Goal: Information Seeking & Learning: Find specific page/section

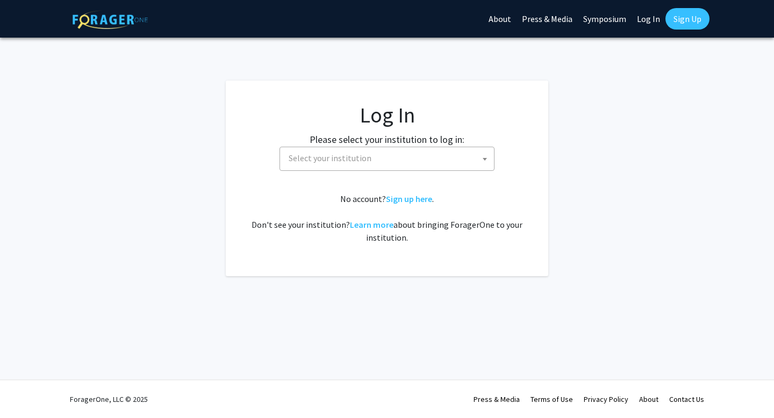
select select
click at [308, 157] on span "Select your institution" at bounding box center [329, 158] width 83 height 11
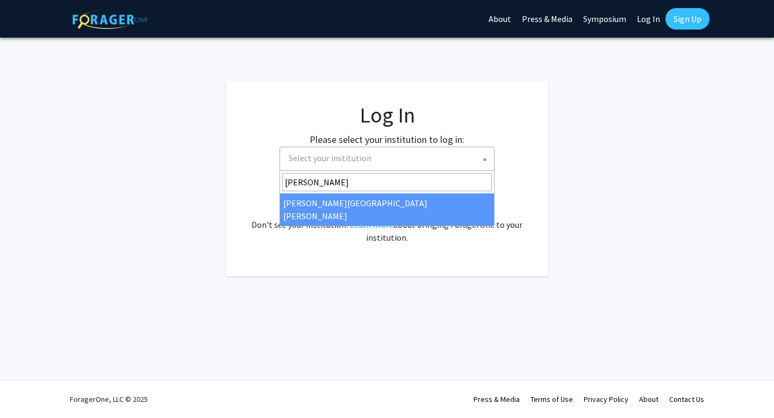
type input "[PERSON_NAME]"
select select "1"
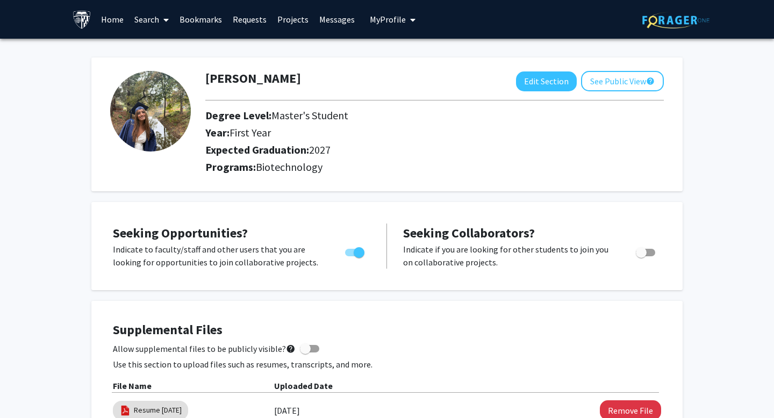
click at [156, 17] on link "Search" at bounding box center [151, 20] width 45 height 38
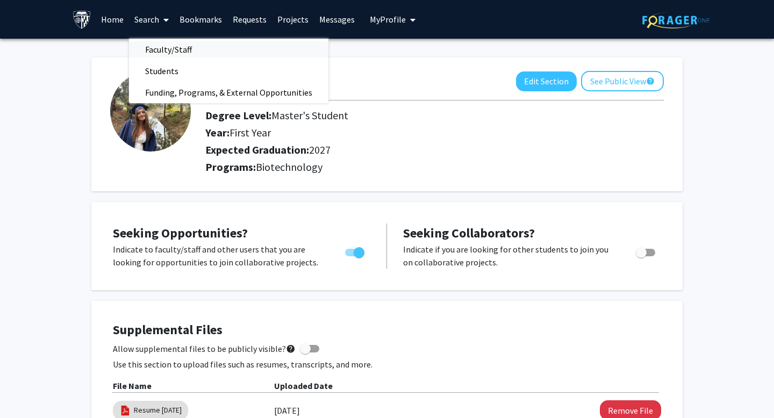
click at [175, 44] on span "Faculty/Staff" at bounding box center [168, 49] width 79 height 21
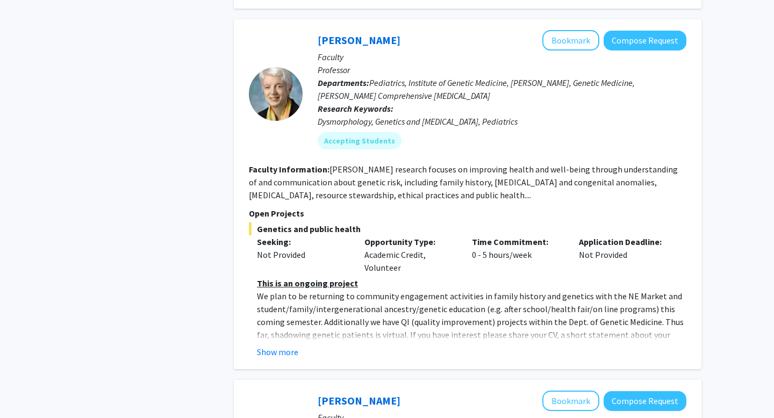
scroll to position [1985, 0]
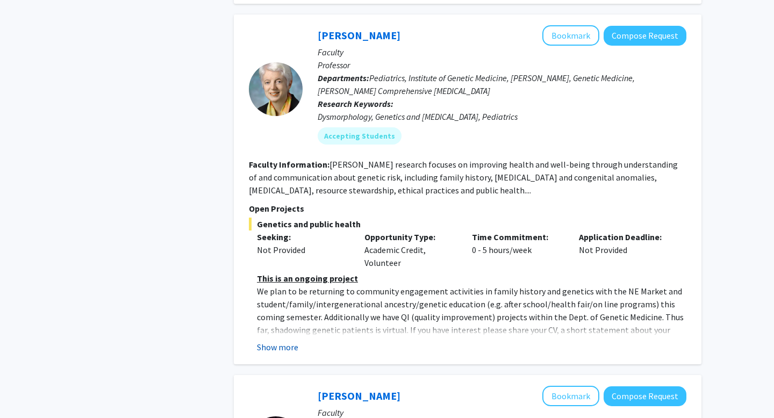
click at [288, 341] on button "Show more" at bounding box center [277, 347] width 41 height 13
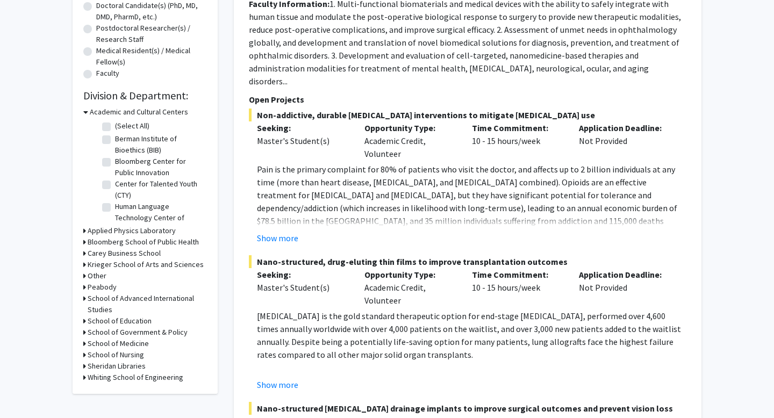
scroll to position [241, 0]
click at [129, 264] on h3 "Krieger School of Arts and Sciences" at bounding box center [146, 264] width 116 height 11
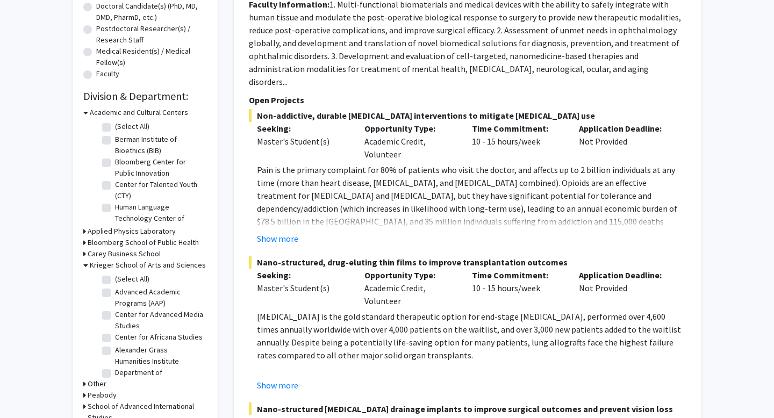
click at [129, 279] on label "(Select All)" at bounding box center [132, 278] width 34 height 11
click at [122, 279] on input "(Select All)" at bounding box center [118, 276] width 7 height 7
checkbox input "true"
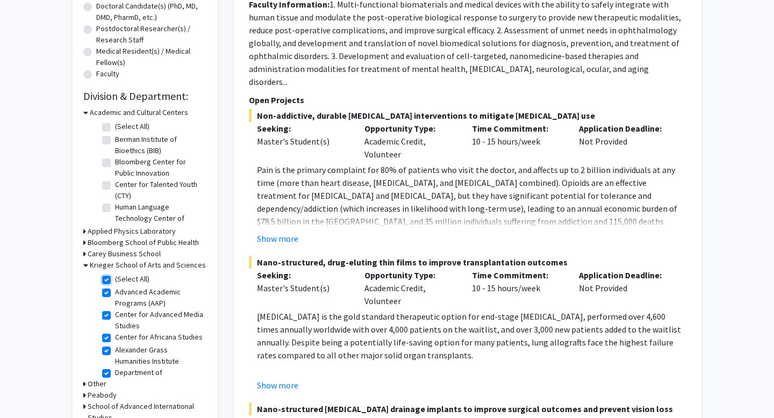
checkbox input "true"
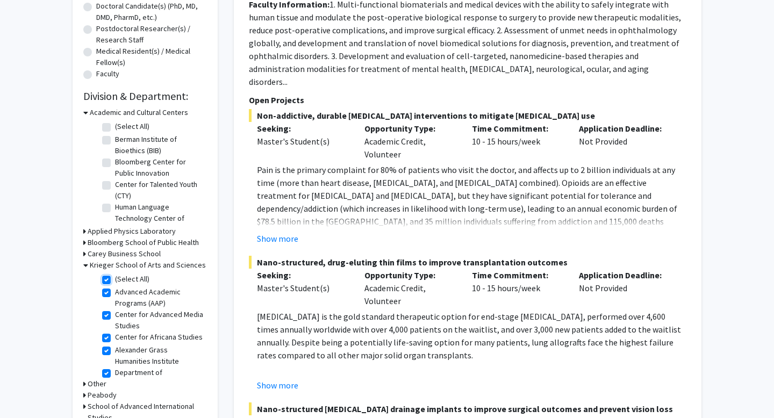
checkbox input "true"
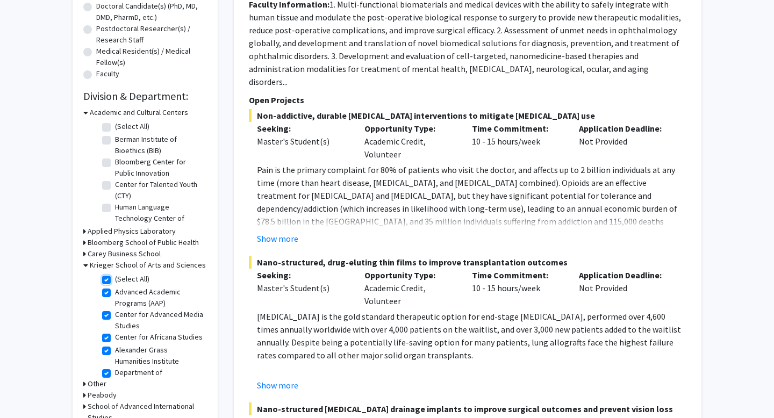
checkbox input "true"
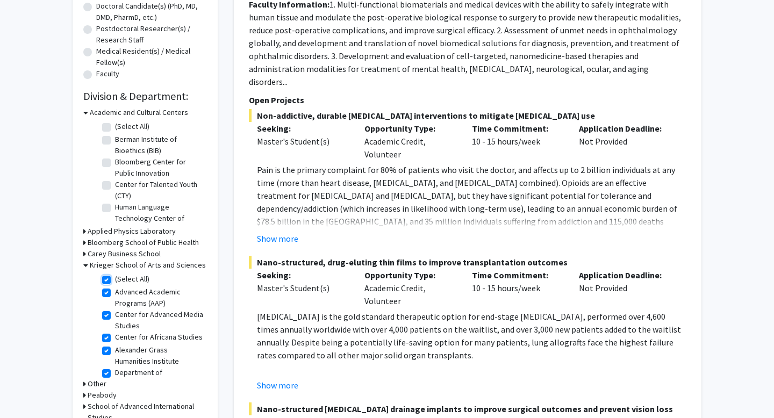
checkbox input "true"
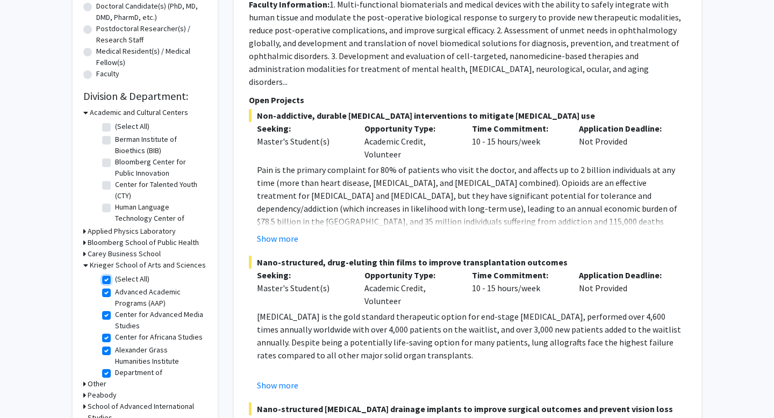
checkbox input "true"
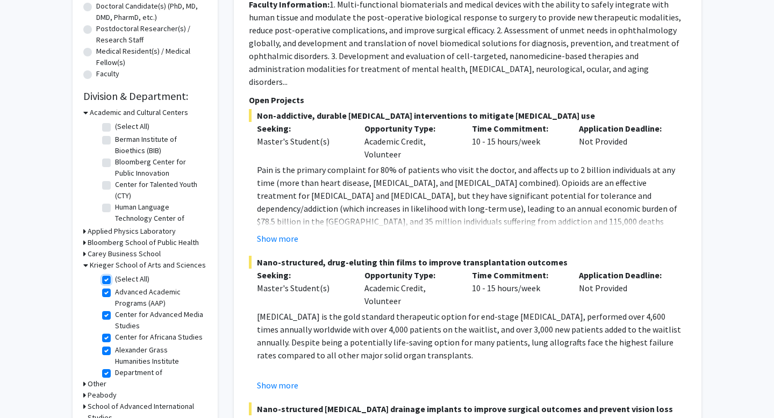
checkbox input "true"
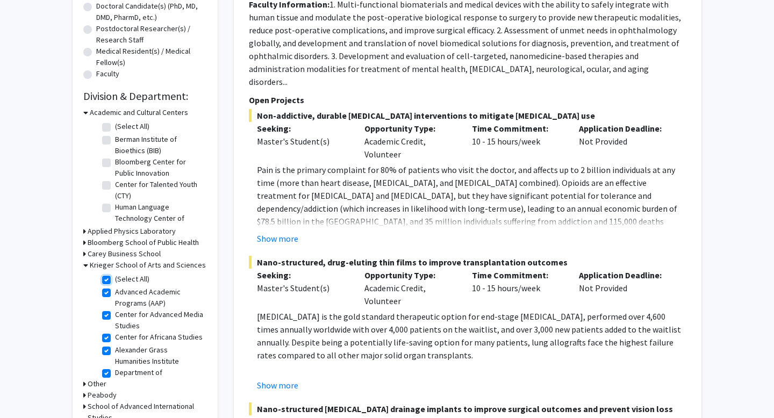
checkbox input "true"
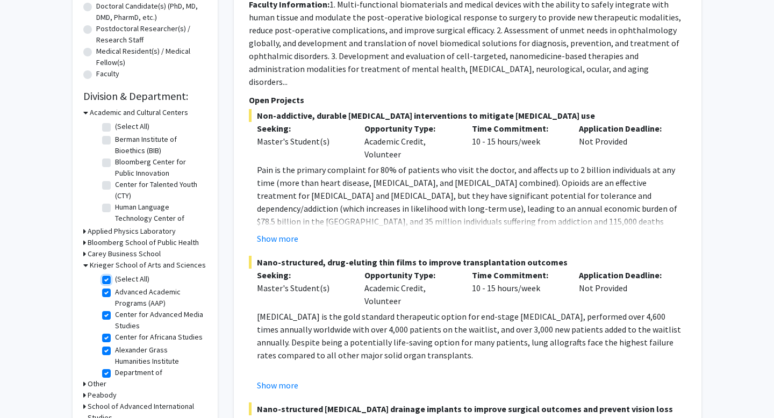
checkbox input "true"
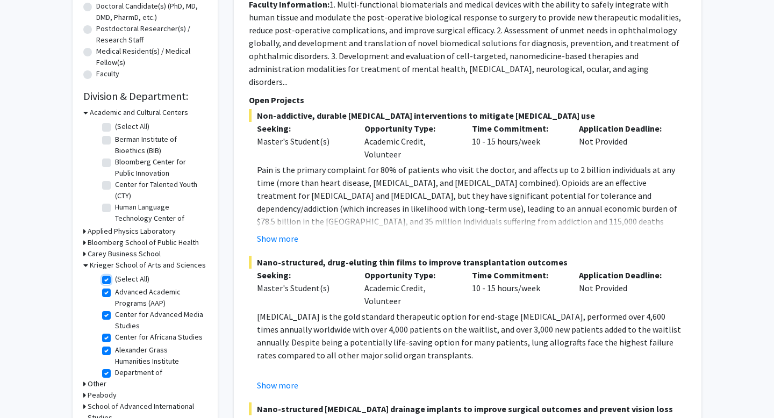
checkbox input "true"
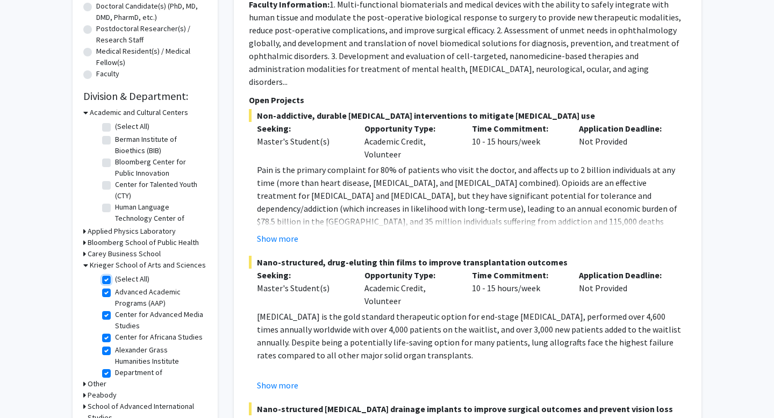
checkbox input "true"
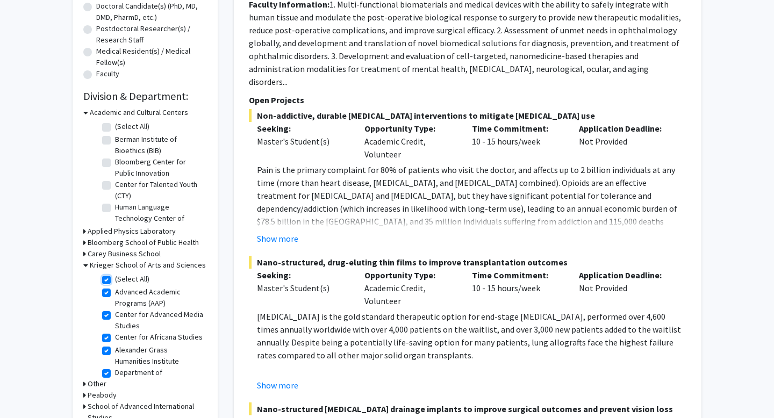
checkbox input "true"
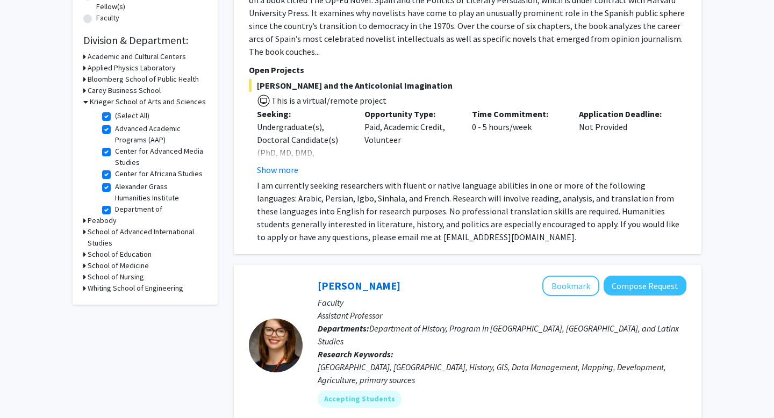
scroll to position [192, 0]
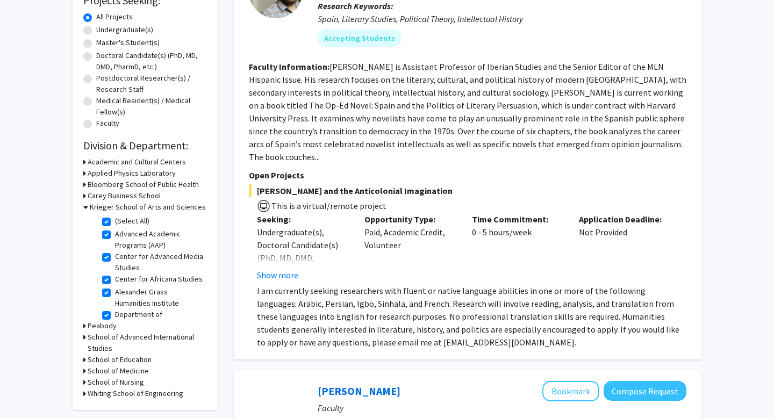
click at [115, 221] on label "(Select All)" at bounding box center [132, 220] width 34 height 11
click at [115, 221] on input "(Select All)" at bounding box center [118, 218] width 7 height 7
checkbox input "false"
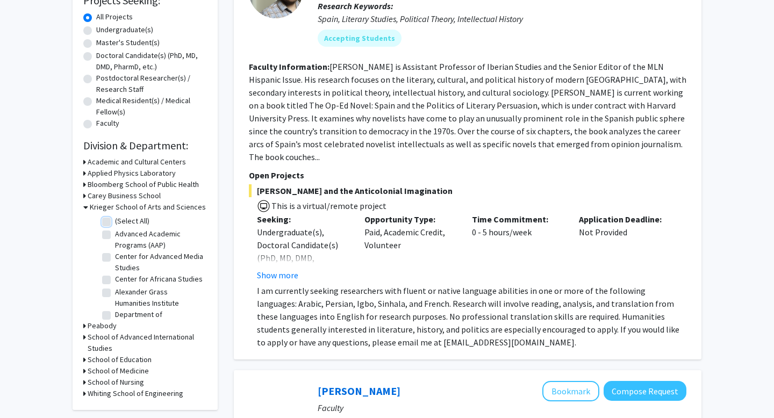
checkbox input "false"
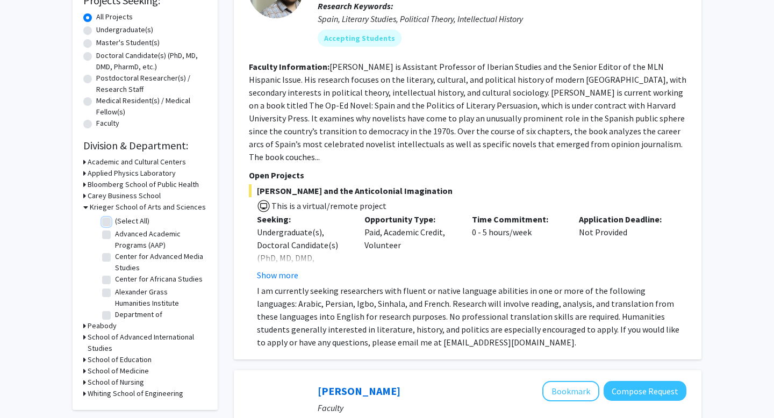
checkbox input "false"
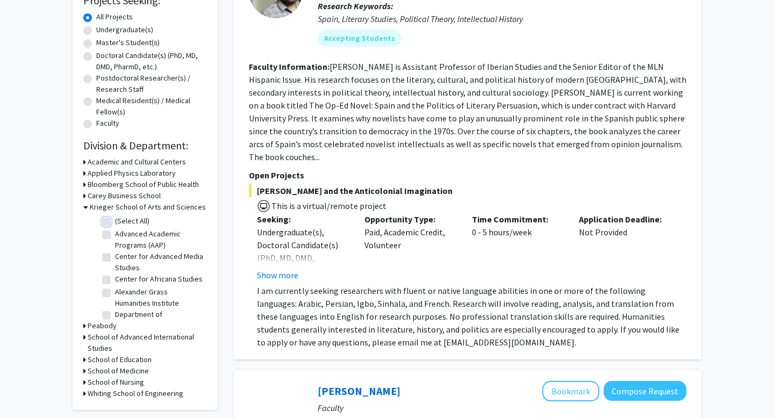
checkbox input "false"
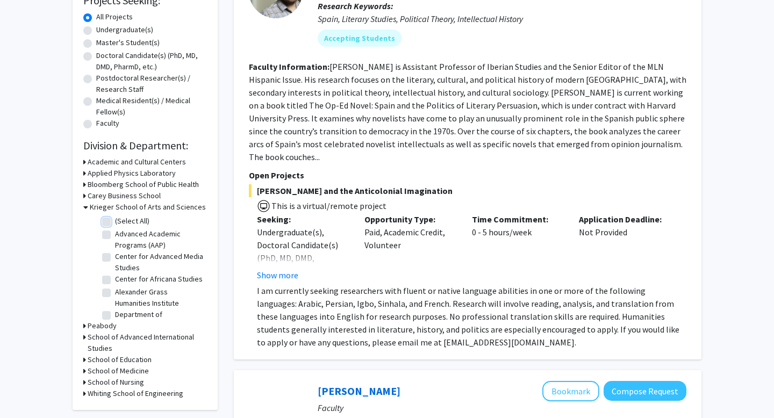
checkbox input "false"
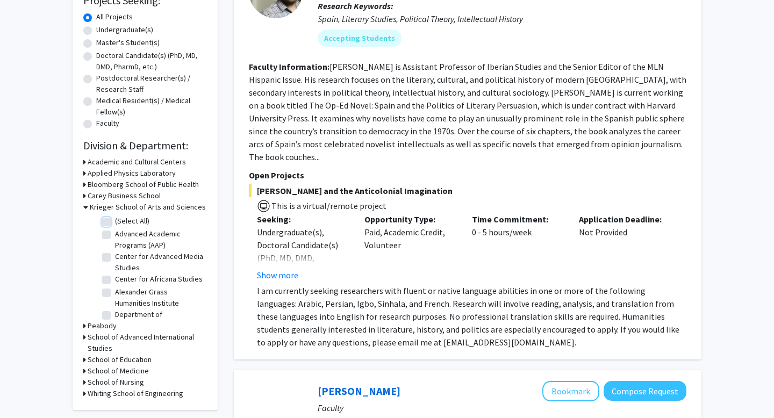
checkbox input "false"
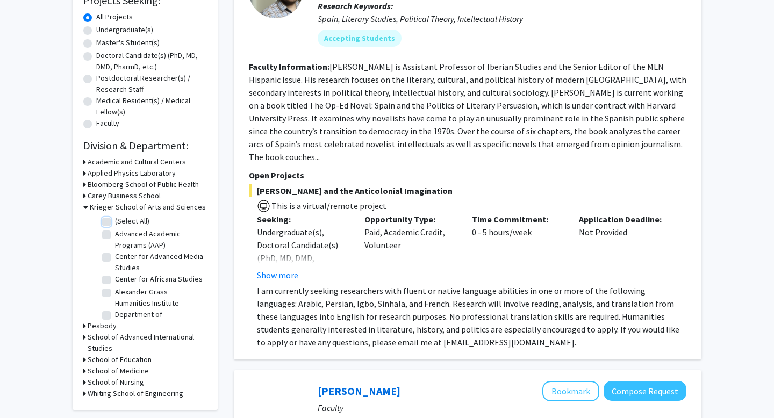
checkbox input "false"
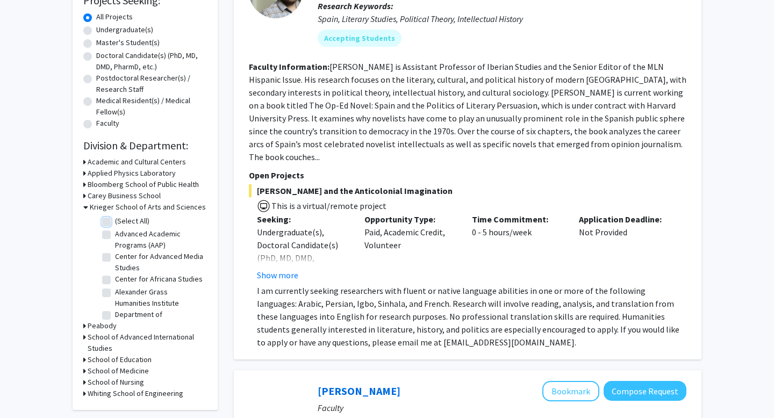
checkbox input "false"
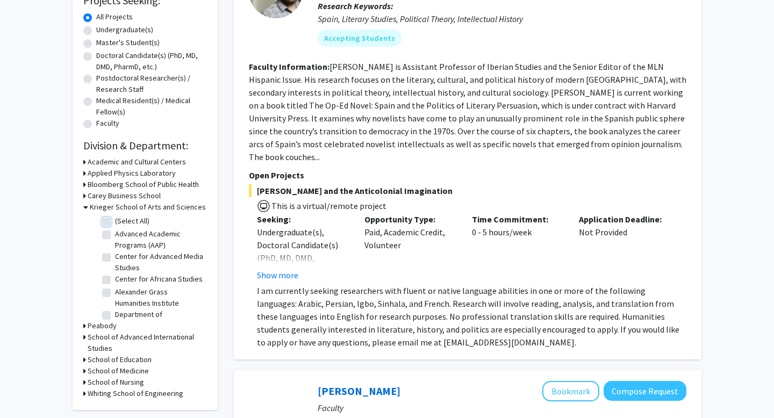
checkbox input "false"
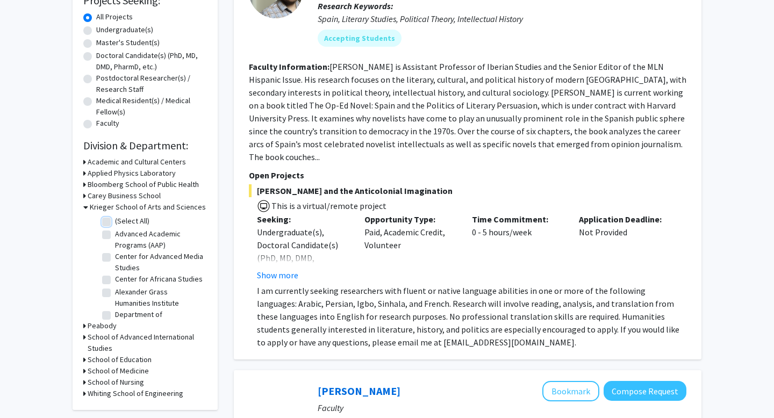
checkbox input "false"
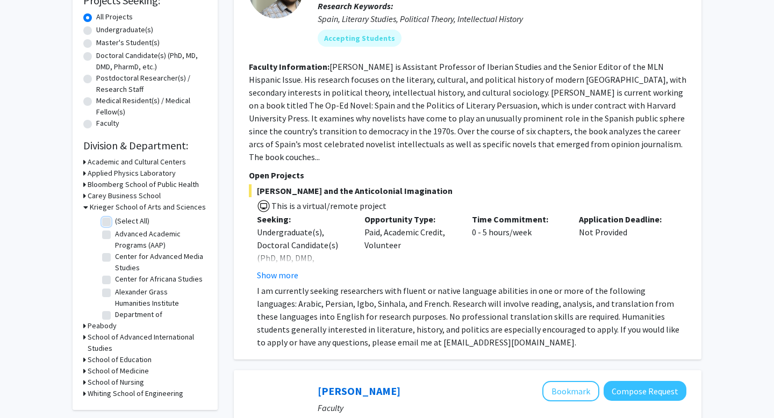
checkbox input "false"
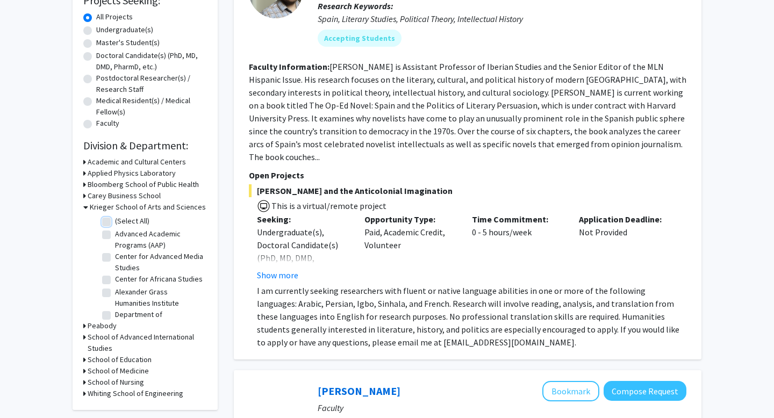
checkbox input "false"
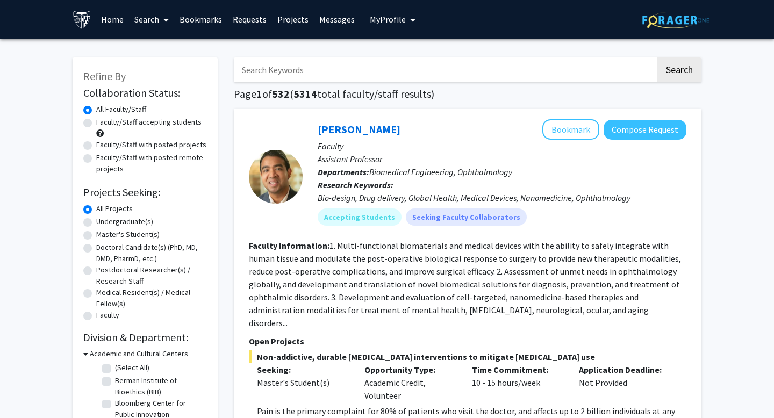
click at [121, 235] on label "Master's Student(s)" at bounding box center [127, 234] width 63 height 11
click at [103, 235] on input "Master's Student(s)" at bounding box center [99, 232] width 7 height 7
radio input "true"
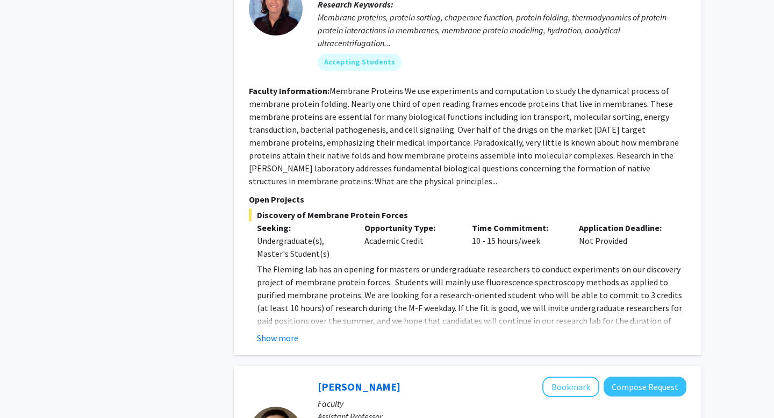
scroll to position [1823, 0]
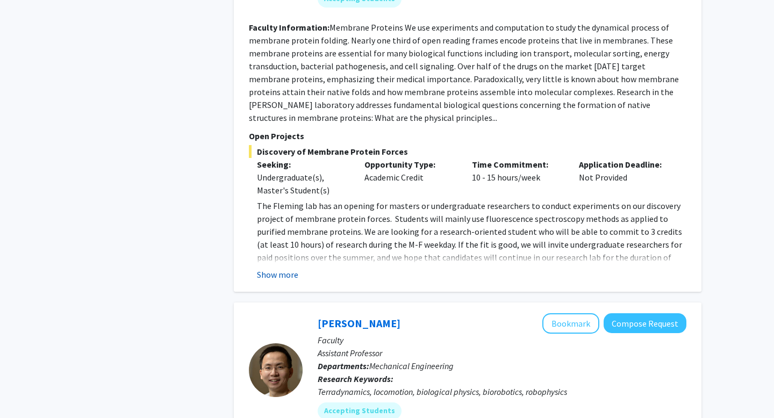
click at [290, 268] on button "Show more" at bounding box center [277, 274] width 41 height 13
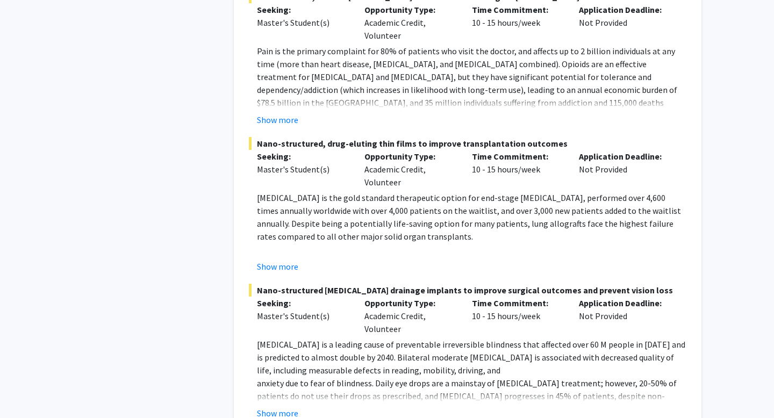
scroll to position [2903, 0]
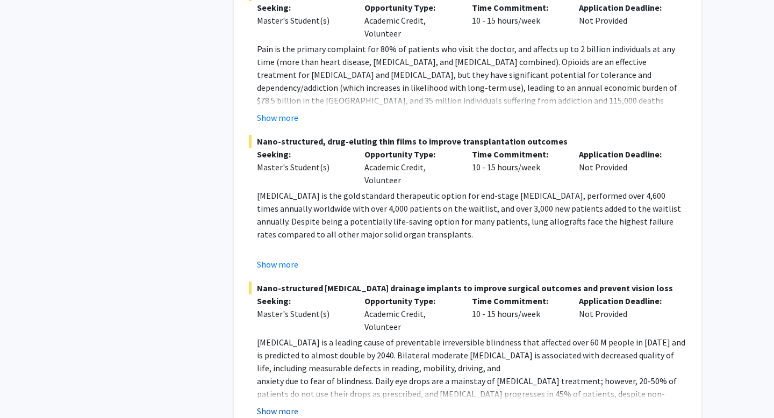
click at [284, 405] on button "Show more" at bounding box center [277, 411] width 41 height 13
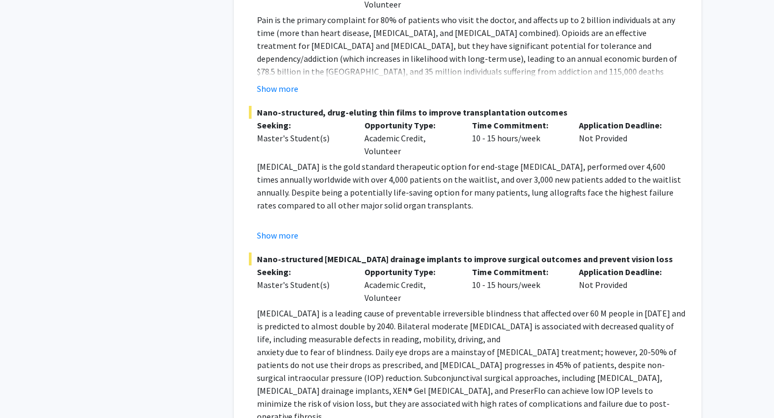
scroll to position [2900, 0]
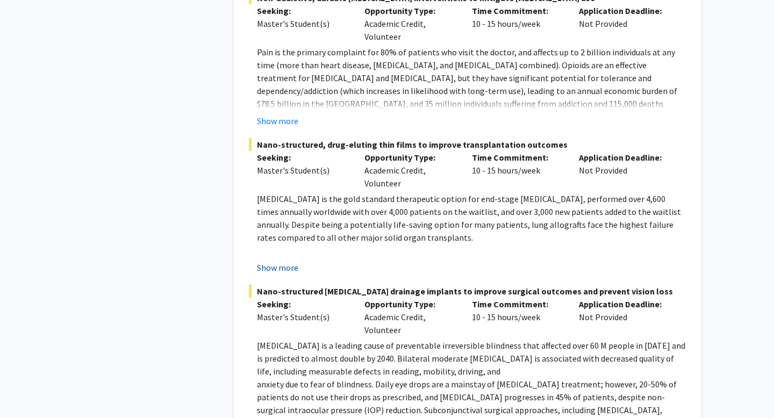
click at [285, 261] on button "Show more" at bounding box center [277, 267] width 41 height 13
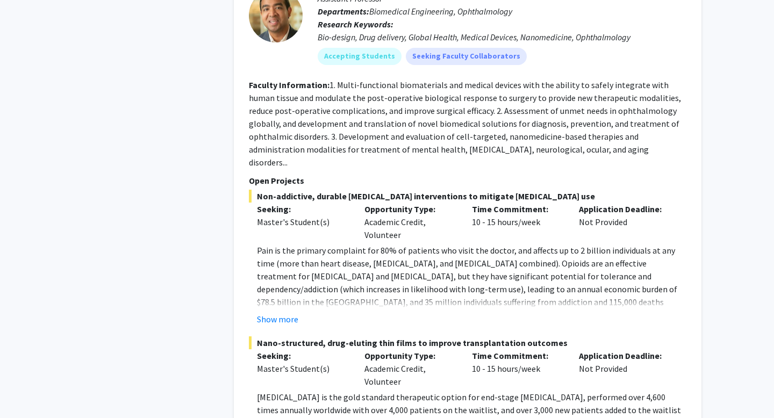
scroll to position [2696, 0]
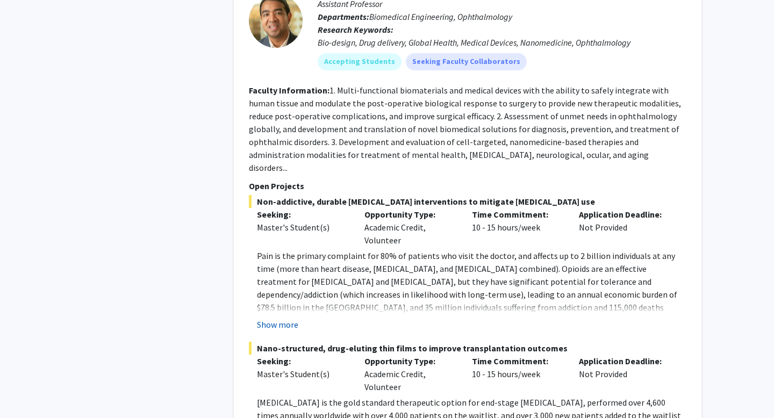
click at [286, 318] on button "Show more" at bounding box center [277, 324] width 41 height 13
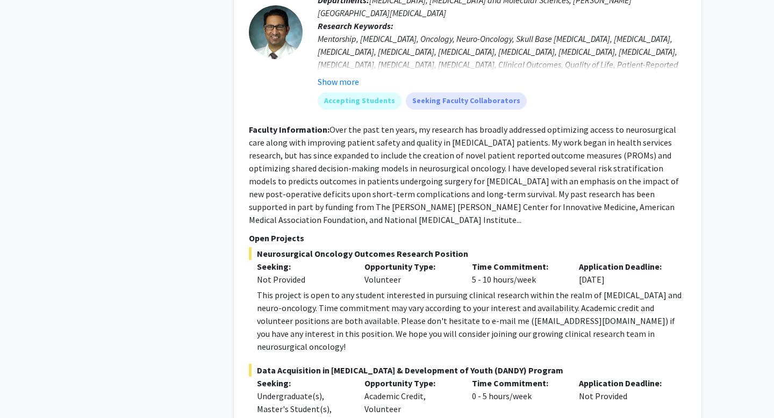
scroll to position [3845, 0]
